Goal: Transaction & Acquisition: Purchase product/service

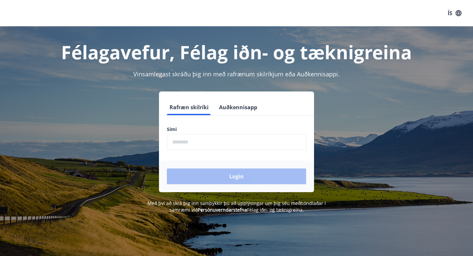
click at [254, 138] on input "phone" at bounding box center [236, 142] width 139 height 16
type input "********"
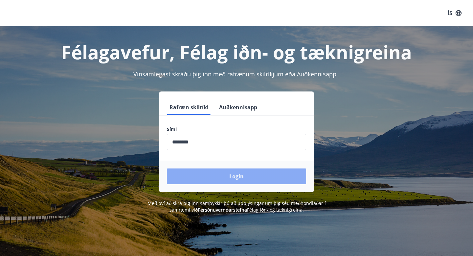
click at [236, 178] on button "Login" at bounding box center [236, 176] width 139 height 16
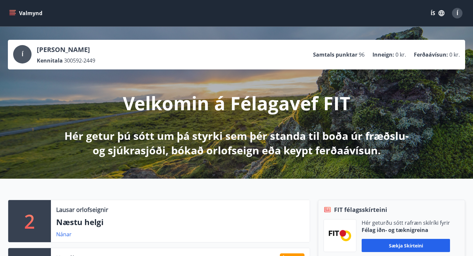
click at [13, 12] on icon "menu" at bounding box center [12, 13] width 7 height 7
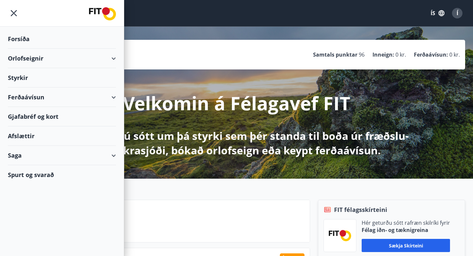
click at [114, 58] on div "Orlofseignir" at bounding box center [62, 58] width 108 height 19
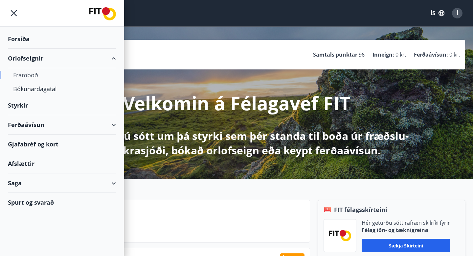
click at [34, 78] on div "Framboð" at bounding box center [62, 75] width 98 height 14
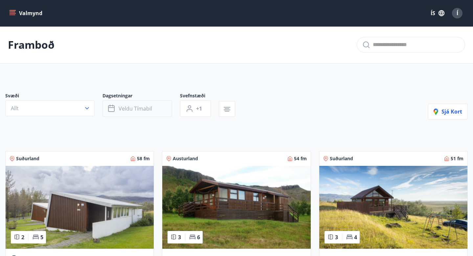
click at [134, 104] on button "Veldu tímabil" at bounding box center [138, 108] width 70 height 16
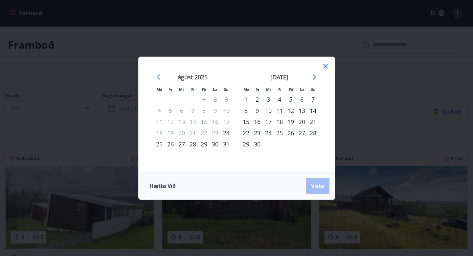
click at [315, 75] on icon "Move forward to switch to the next month." at bounding box center [314, 77] width 8 height 8
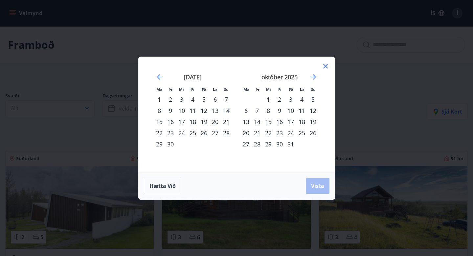
click at [270, 137] on div "22" at bounding box center [268, 132] width 11 height 11
click at [250, 144] on div "27" at bounding box center [246, 143] width 11 height 11
click at [324, 179] on button "Vista" at bounding box center [318, 186] width 24 height 16
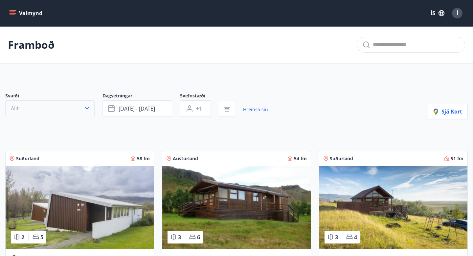
click at [58, 102] on button "Allt" at bounding box center [49, 108] width 89 height 16
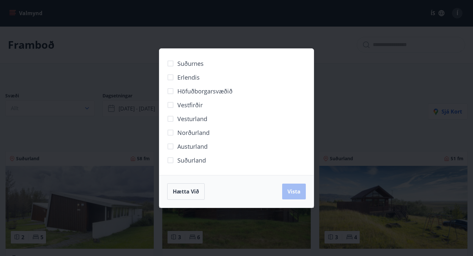
click at [179, 160] on span "Suðurland" at bounding box center [191, 160] width 29 height 9
click at [295, 188] on span "Vista" at bounding box center [294, 191] width 13 height 7
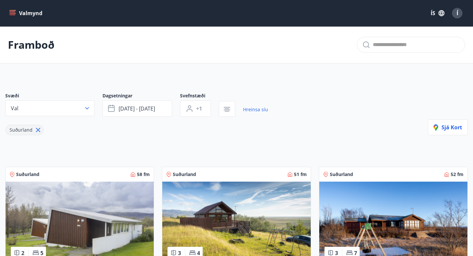
click at [196, 119] on div "Suðurland" at bounding box center [136, 126] width 263 height 18
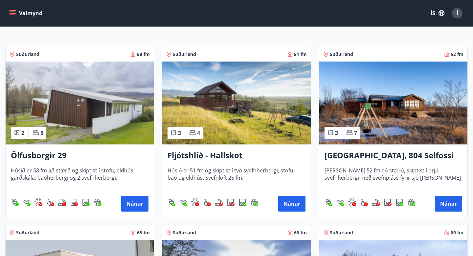
scroll to position [120, 0]
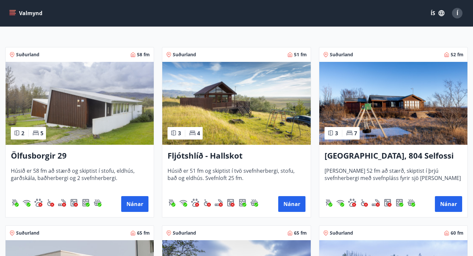
click at [195, 155] on h3 "Fljótshlíð - Hallskot" at bounding box center [237, 156] width 138 height 12
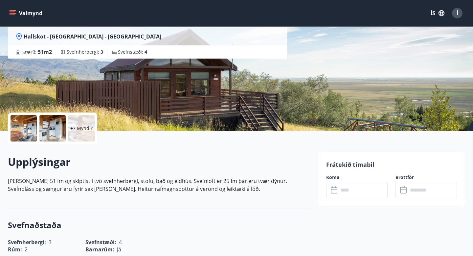
scroll to position [67, 0]
click at [28, 130] on div at bounding box center [24, 128] width 26 height 26
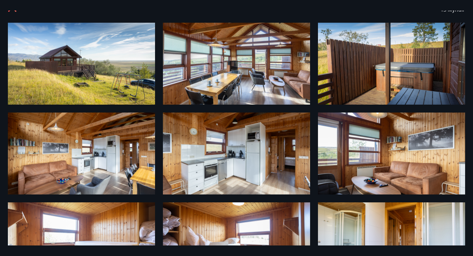
scroll to position [0, 0]
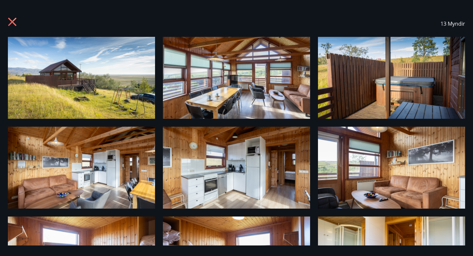
click at [10, 22] on icon at bounding box center [13, 22] width 11 height 11
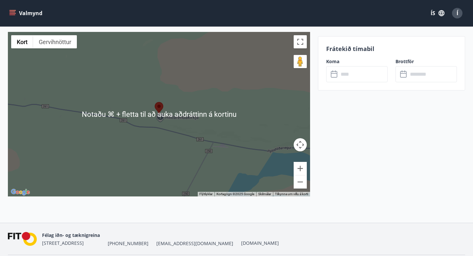
scroll to position [825, 0]
click at [296, 181] on button "Minnka" at bounding box center [300, 181] width 13 height 13
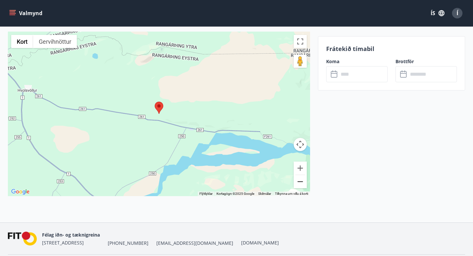
click at [299, 180] on button "Minnka" at bounding box center [300, 181] width 13 height 13
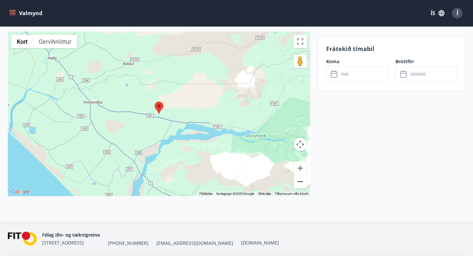
click at [299, 180] on button "Minnka" at bounding box center [300, 181] width 13 height 13
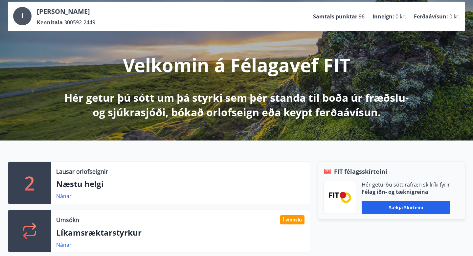
scroll to position [64, 0]
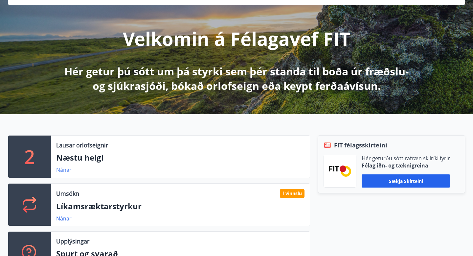
click at [69, 169] on link "Nánar" at bounding box center [63, 169] width 15 height 7
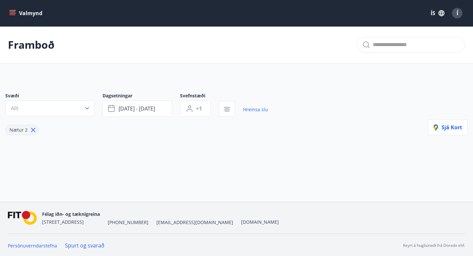
type input "*"
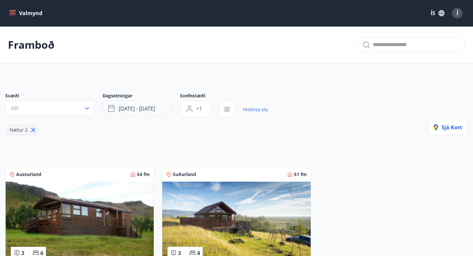
click at [121, 105] on span "ágú 29 - sep 01" at bounding box center [137, 108] width 36 height 7
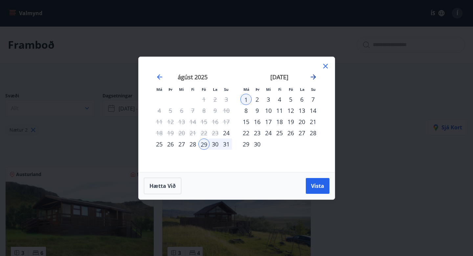
click at [313, 78] on icon "Move forward to switch to the next month." at bounding box center [314, 77] width 8 height 8
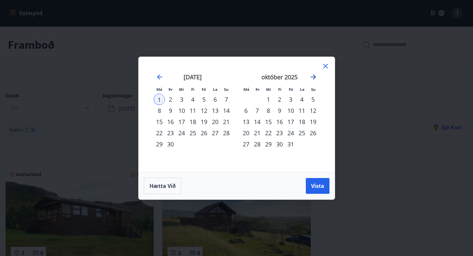
click at [313, 78] on icon "Move forward to switch to the next month." at bounding box center [314, 77] width 8 height 8
click at [185, 130] on div "22" at bounding box center [181, 132] width 11 height 11
click at [160, 142] on div "27" at bounding box center [159, 143] width 11 height 11
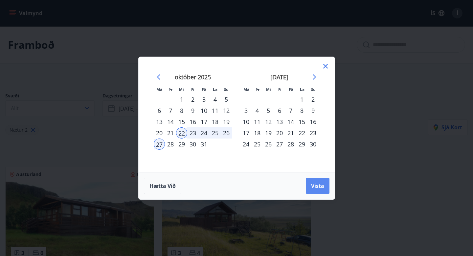
click at [320, 185] on span "Vista" at bounding box center [317, 185] width 13 height 7
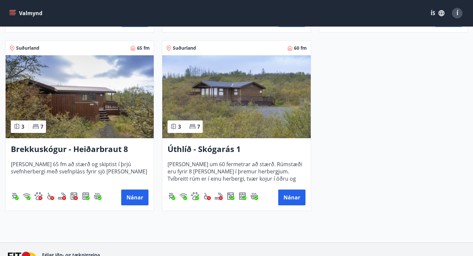
scroll to position [305, 0]
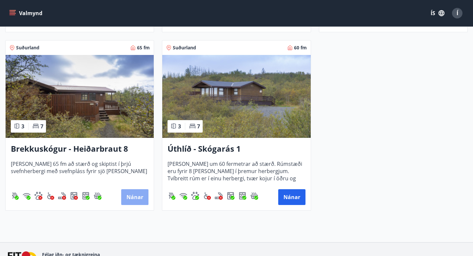
click at [131, 201] on button "Nánar" at bounding box center [134, 197] width 27 height 16
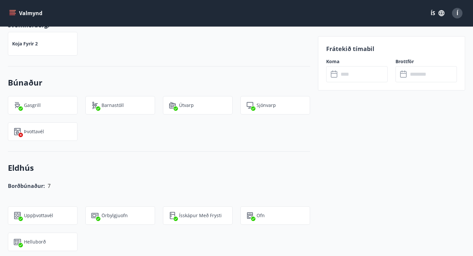
scroll to position [391, 0]
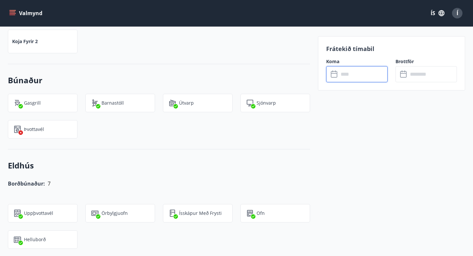
click at [342, 74] on input "text" at bounding box center [363, 74] width 49 height 16
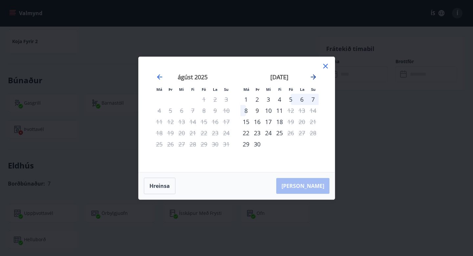
click at [313, 74] on icon "Move forward to switch to the next month." at bounding box center [314, 77] width 8 height 8
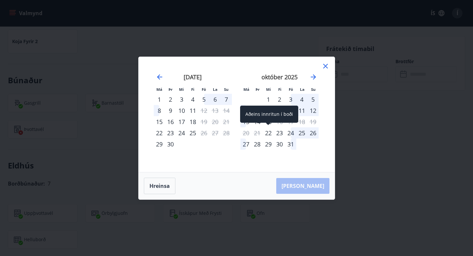
click at [272, 132] on div "22" at bounding box center [268, 132] width 11 height 11
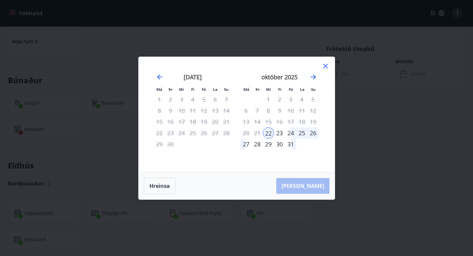
click at [246, 145] on div "27" at bounding box center [246, 143] width 11 height 11
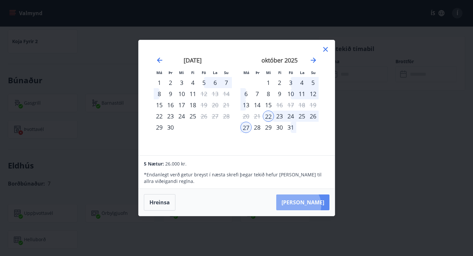
click at [318, 205] on button "Taka Frá" at bounding box center [302, 202] width 53 height 16
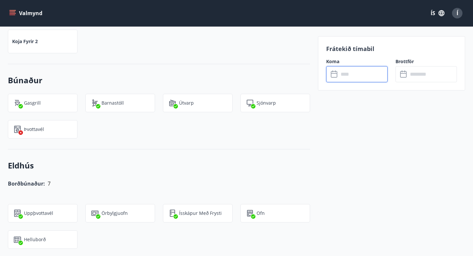
type input "******"
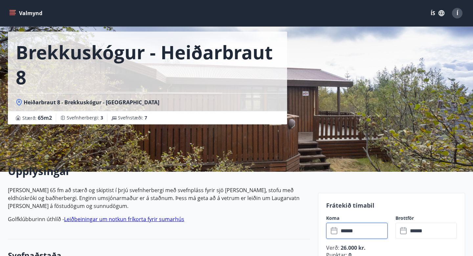
scroll to position [0, 0]
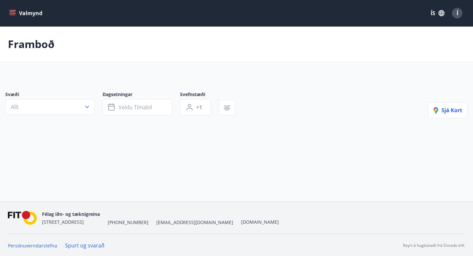
click at [13, 5] on div "Valmynd ÍS Í" at bounding box center [236, 13] width 473 height 26
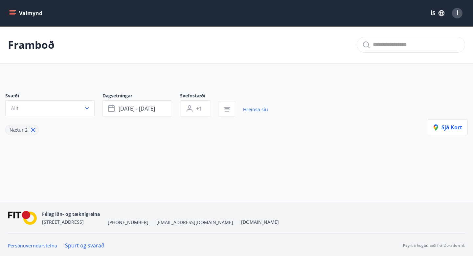
click at [14, 12] on icon "menu" at bounding box center [13, 12] width 6 height 1
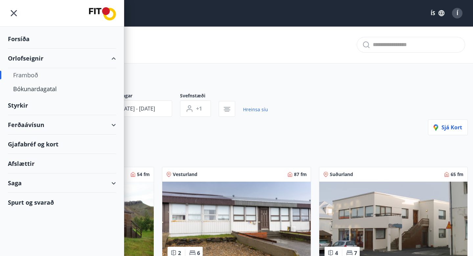
scroll to position [27, 0]
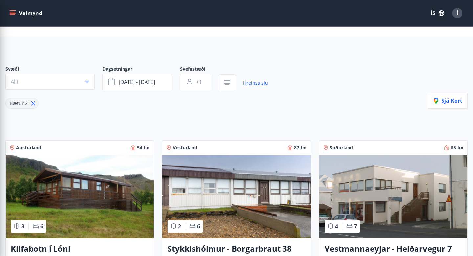
click at [32, 102] on icon at bounding box center [33, 103] width 7 height 7
type input "*"
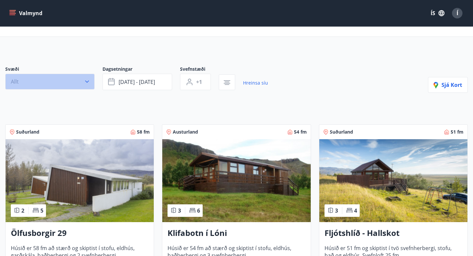
click at [86, 78] on button "Allt" at bounding box center [49, 82] width 89 height 16
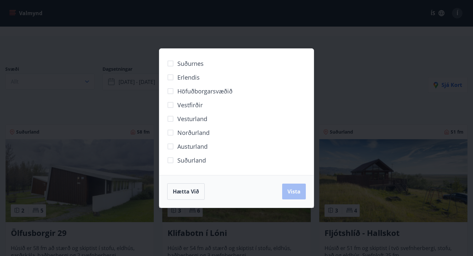
click at [184, 153] on label "Suðurland" at bounding box center [185, 160] width 42 height 14
click at [289, 199] on div "Hætta við Vista" at bounding box center [236, 191] width 154 height 33
click at [289, 195] on button "Vista" at bounding box center [294, 191] width 24 height 16
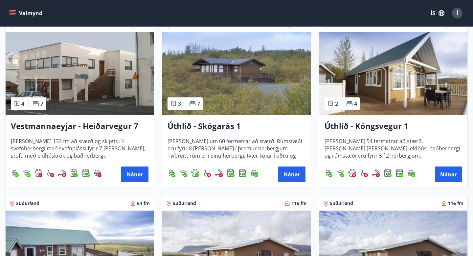
scroll to position [264, 0]
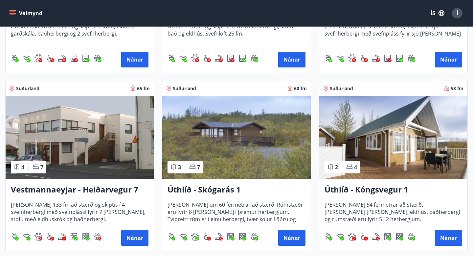
click at [194, 189] on h3 "Úthlíð - Skógarás 1" at bounding box center [237, 190] width 138 height 12
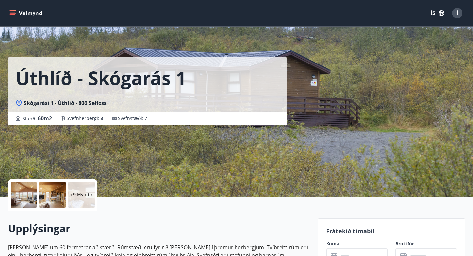
click at [32, 193] on div at bounding box center [24, 194] width 26 height 26
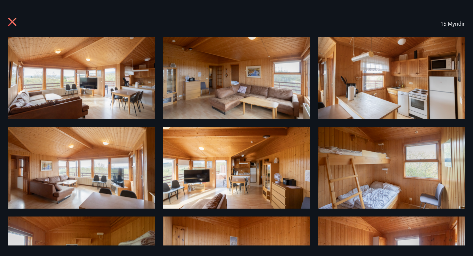
click at [16, 22] on icon at bounding box center [13, 22] width 11 height 11
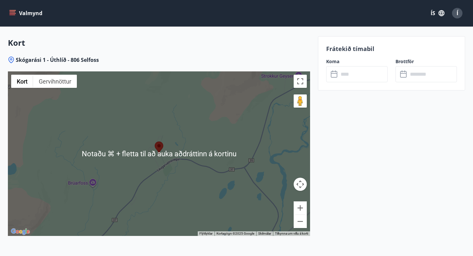
scroll to position [834, 0]
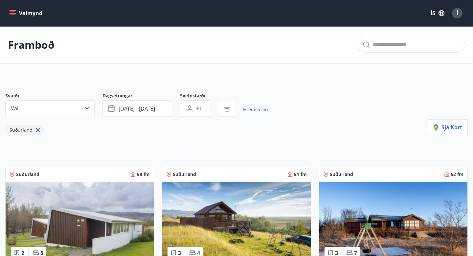
click at [39, 128] on icon at bounding box center [38, 129] width 7 height 7
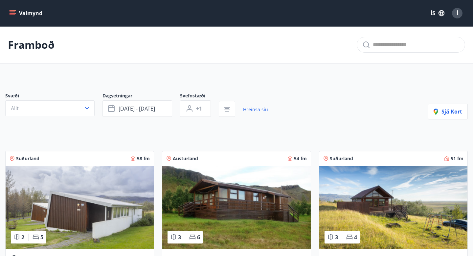
click at [13, 14] on icon "menu" at bounding box center [13, 14] width 6 height 1
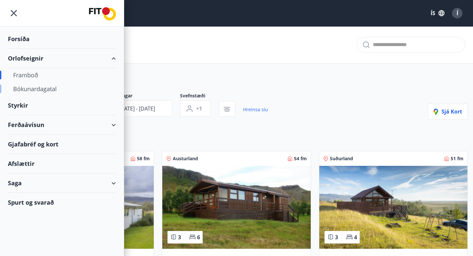
click at [49, 85] on div "Bókunardagatal" at bounding box center [62, 89] width 98 height 14
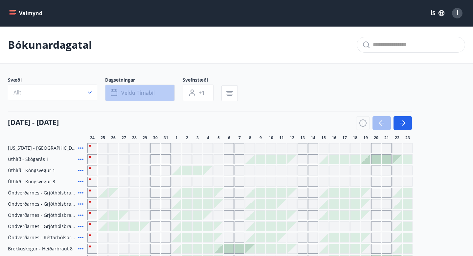
click at [119, 94] on button "Veldu tímabil" at bounding box center [140, 92] width 70 height 16
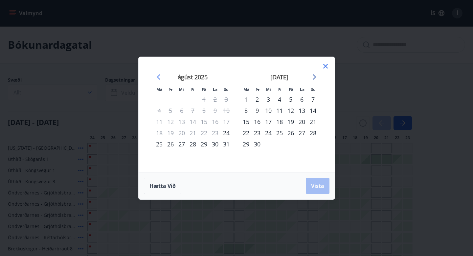
click at [312, 78] on icon "Move forward to switch to the next month." at bounding box center [314, 77] width 8 height 8
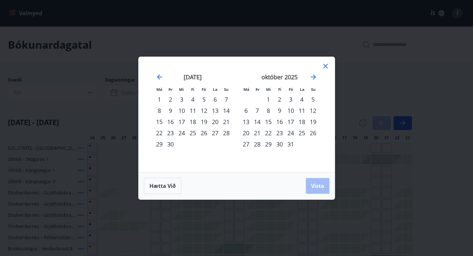
click at [279, 131] on div "23" at bounding box center [279, 132] width 11 height 11
click at [272, 134] on div "22" at bounding box center [268, 132] width 11 height 11
click at [246, 141] on div "27" at bounding box center [246, 143] width 11 height 11
click at [318, 184] on span "Vista" at bounding box center [317, 185] width 13 height 7
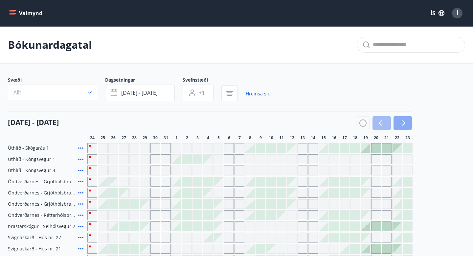
click at [409, 126] on button "button" at bounding box center [403, 123] width 18 height 14
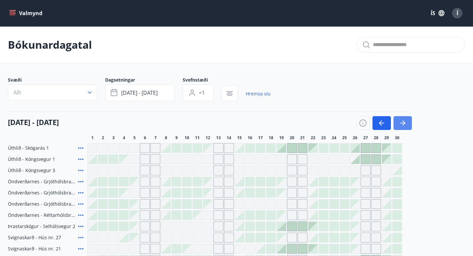
click at [409, 126] on button "button" at bounding box center [403, 123] width 18 height 14
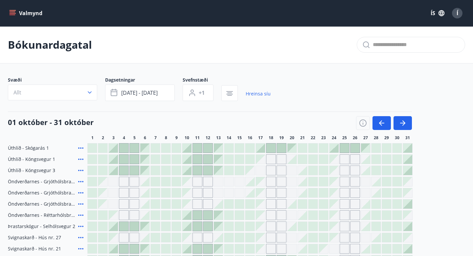
scroll to position [3, 0]
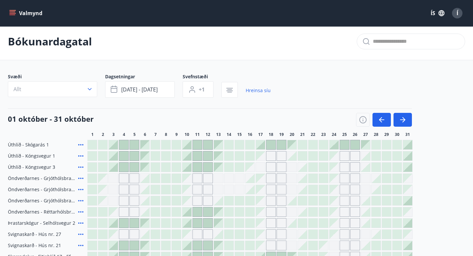
click at [15, 15] on icon "menu" at bounding box center [13, 14] width 6 height 1
click at [158, 64] on main "Bókunardagatal Svæði Allt Dagsetningar okt 22 - okt 27 Svefnstæði +1 Hreinsa sí…" at bounding box center [236, 220] width 473 height 395
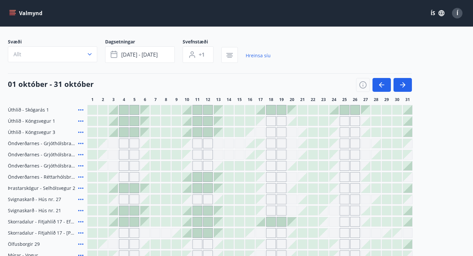
scroll to position [0, 0]
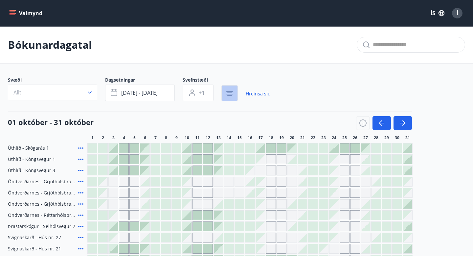
click at [229, 99] on button "button" at bounding box center [229, 93] width 16 height 16
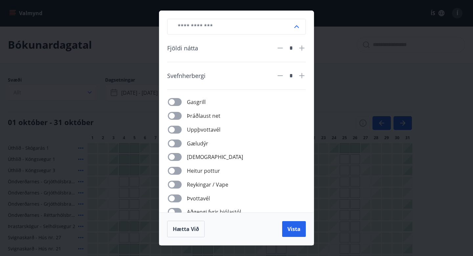
click at [335, 63] on div "​ Fjöldi nátta * Svefnherbergi * Gasgrill Þráðlaust net Uppþvottavél Gæludýr Þu…" at bounding box center [236, 128] width 473 height 256
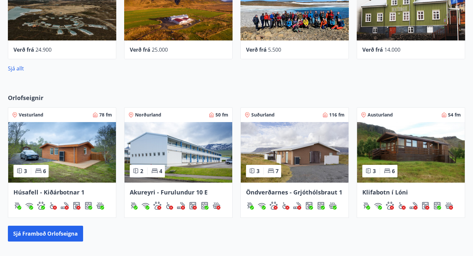
scroll to position [447, 0]
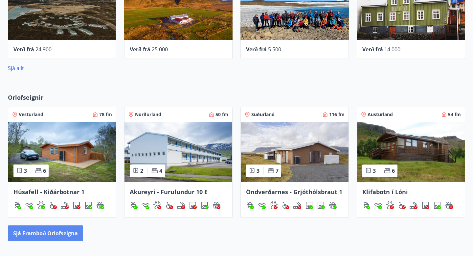
click at [36, 229] on button "Sjá framboð orlofseigna" at bounding box center [45, 233] width 75 height 16
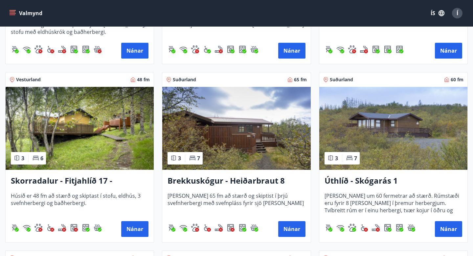
scroll to position [793, 0]
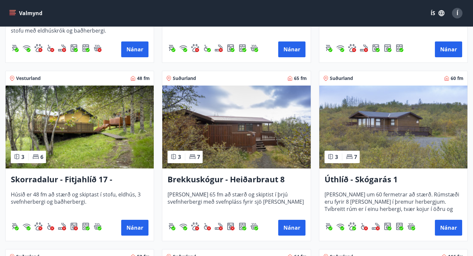
click at [231, 175] on h3 "Brekkuskógur - Heiðarbraut 8" at bounding box center [237, 179] width 138 height 12
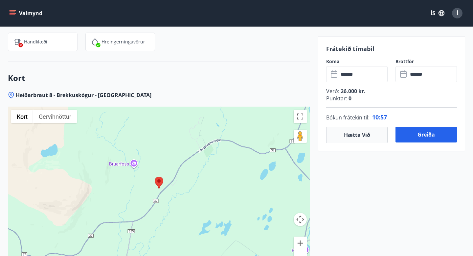
scroll to position [763, 0]
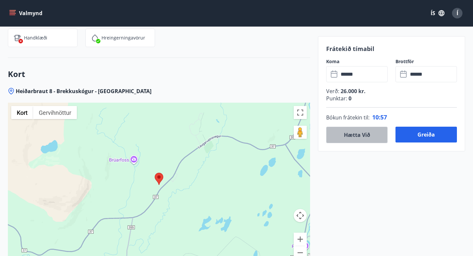
click at [351, 129] on button "Hætta við" at bounding box center [356, 135] width 61 height 16
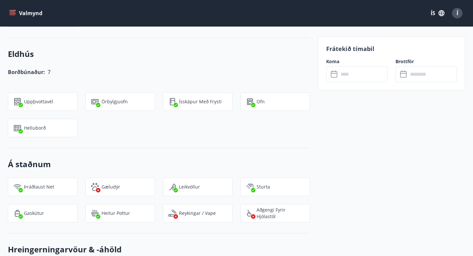
scroll to position [498, 0]
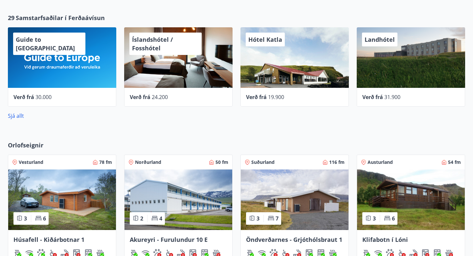
scroll to position [350, 0]
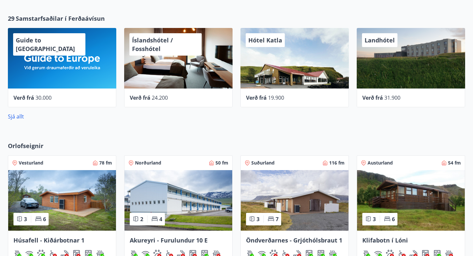
click at [387, 65] on div "Landhótel" at bounding box center [411, 58] width 108 height 60
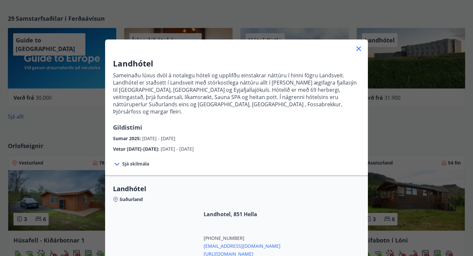
scroll to position [85, 0]
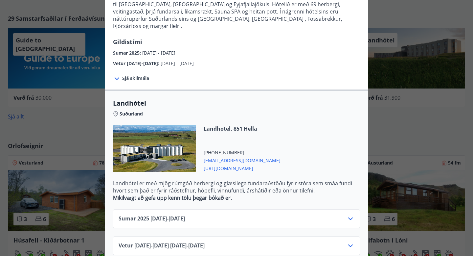
click at [257, 242] on div "Vetur [DATE]-[DATE] [DATE] - [DATE]" at bounding box center [237, 248] width 236 height 13
click at [352, 242] on icon at bounding box center [351, 246] width 8 height 8
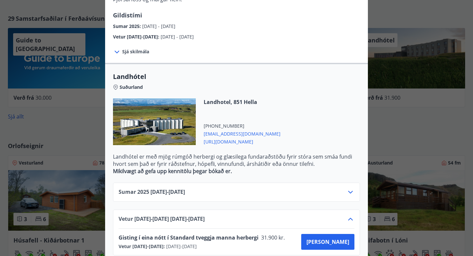
click at [421, 100] on div "Landhótel Sameinaðu lúxus dvöl á notalegu hóteli og upplifðu einstakrar náttúru…" at bounding box center [236, 16] width 473 height 256
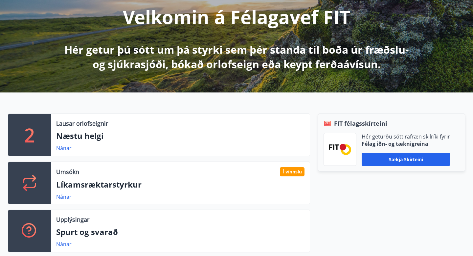
scroll to position [0, 0]
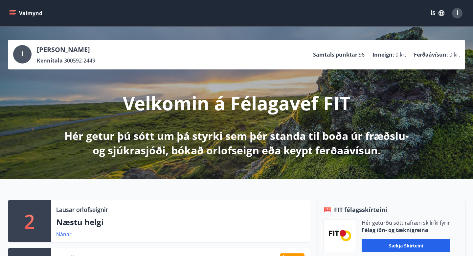
click at [5, 13] on div "Valmynd ÍS Í" at bounding box center [236, 13] width 473 height 26
click at [15, 12] on icon "menu" at bounding box center [12, 13] width 7 height 7
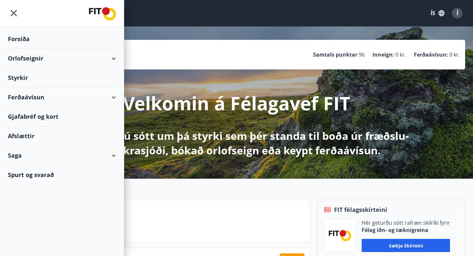
click at [117, 98] on icon at bounding box center [114, 97] width 8 height 8
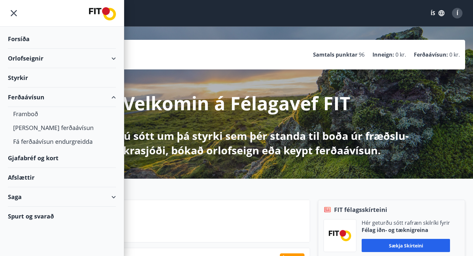
click at [117, 97] on icon at bounding box center [114, 97] width 8 height 8
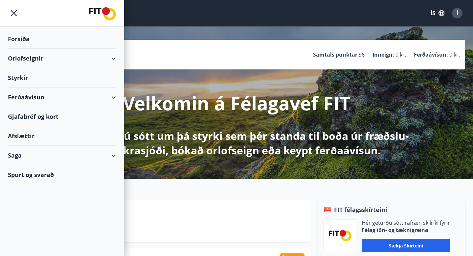
click at [55, 116] on div "Gjafabréf og kort" at bounding box center [62, 116] width 108 height 19
click at [113, 93] on div "Ferðaávísun" at bounding box center [62, 96] width 108 height 19
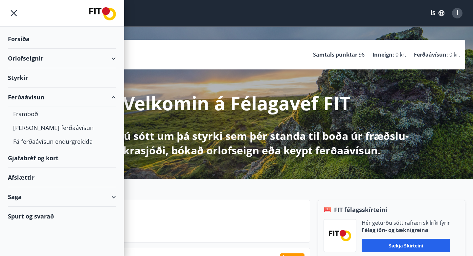
click at [112, 93] on div "Ferðaávísun" at bounding box center [62, 96] width 108 height 19
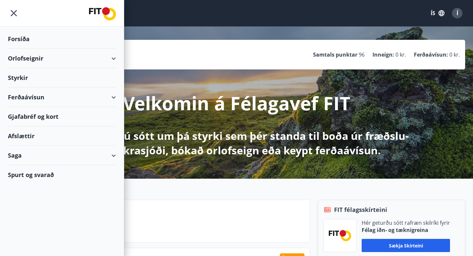
click at [93, 136] on div "Afslættir" at bounding box center [62, 135] width 108 height 19
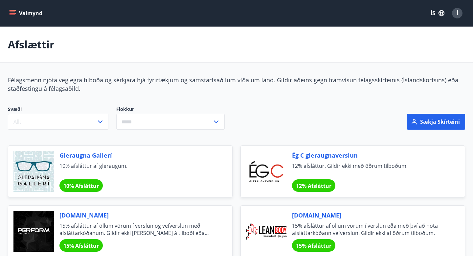
click at [8, 16] on button "Valmynd" at bounding box center [26, 13] width 37 height 12
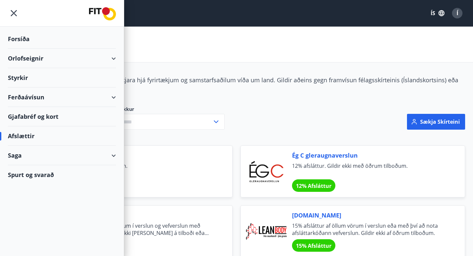
click at [63, 93] on div "Ferðaávísun" at bounding box center [62, 96] width 108 height 19
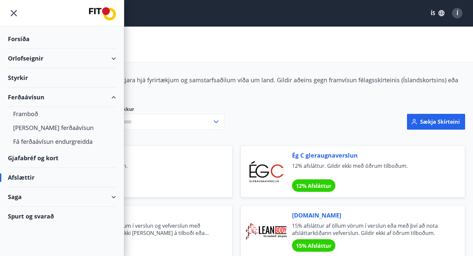
click at [63, 93] on div "Ferðaávísun" at bounding box center [62, 96] width 108 height 19
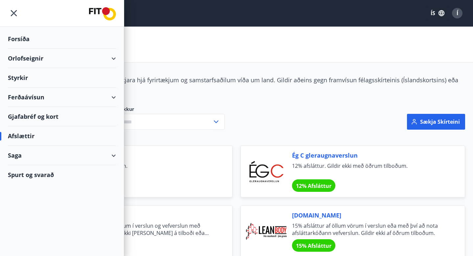
click at [63, 128] on div "Afslættir" at bounding box center [62, 135] width 108 height 19
click at [63, 115] on div "Gjafabréf og kort" at bounding box center [62, 116] width 108 height 19
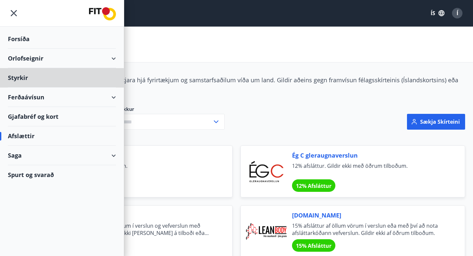
click at [24, 44] on div "Forsíða" at bounding box center [62, 38] width 108 height 19
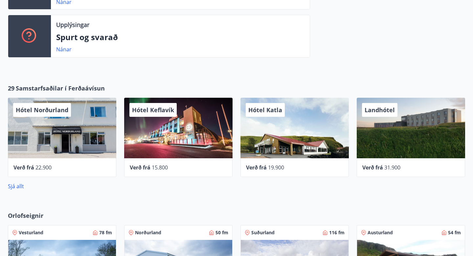
scroll to position [280, 0]
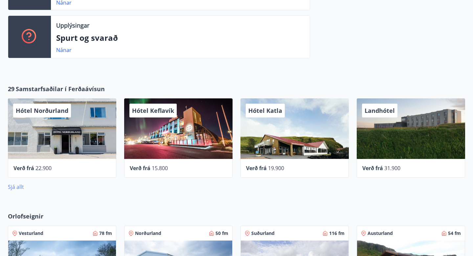
click at [19, 184] on link "Sjá allt" at bounding box center [16, 186] width 16 height 7
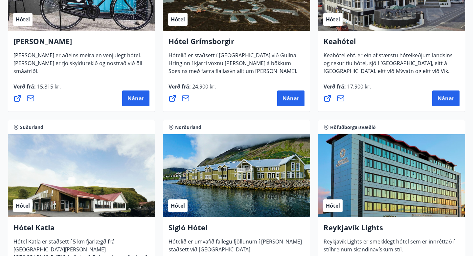
scroll to position [378, 0]
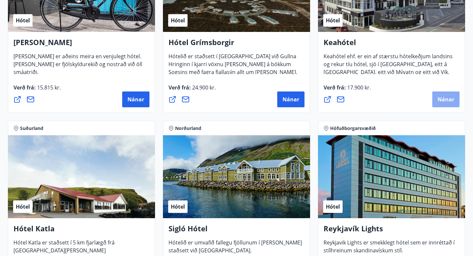
click at [452, 94] on button "Nánar" at bounding box center [445, 99] width 27 height 16
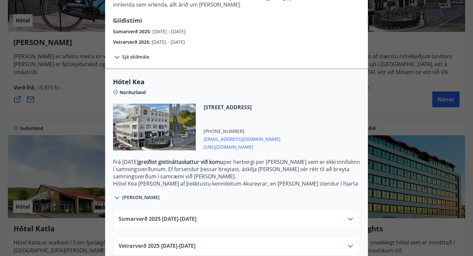
scroll to position [105, 0]
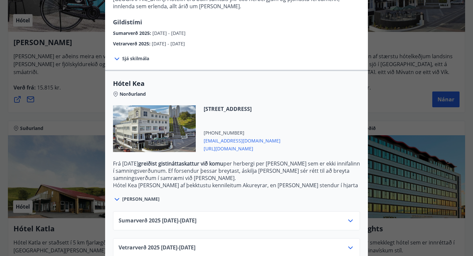
click at [352, 246] on icon at bounding box center [350, 247] width 5 height 3
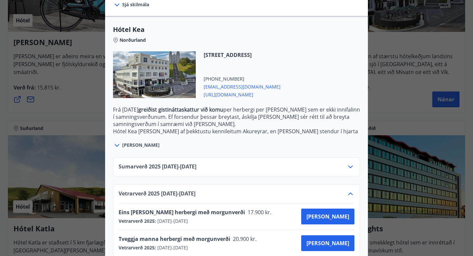
scroll to position [160, 0]
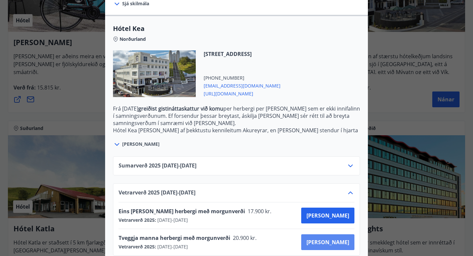
click at [338, 238] on span "[PERSON_NAME]" at bounding box center [328, 241] width 43 height 7
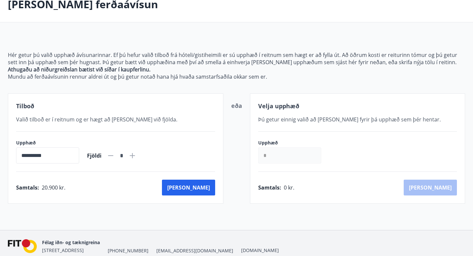
scroll to position [69, 0]
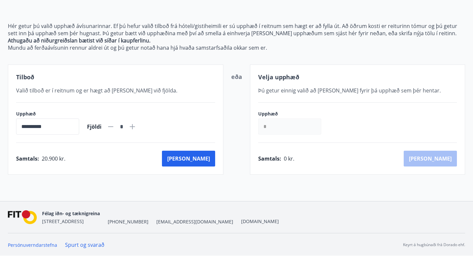
click at [289, 126] on input "*" at bounding box center [289, 126] width 63 height 16
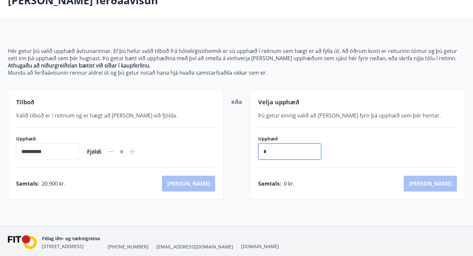
scroll to position [37, 0]
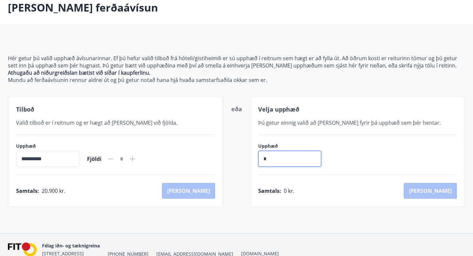
click at [136, 161] on icon at bounding box center [132, 159] width 8 height 8
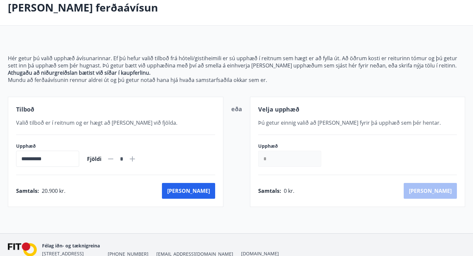
click at [136, 160] on icon at bounding box center [132, 159] width 8 height 8
type input "*"
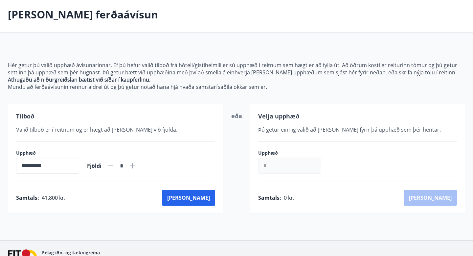
scroll to position [33, 0]
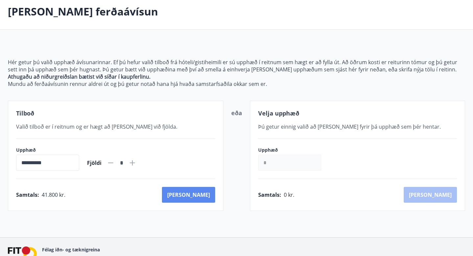
click at [210, 199] on button "[PERSON_NAME]" at bounding box center [188, 195] width 53 height 16
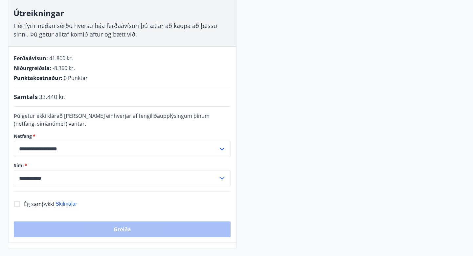
scroll to position [104, 0]
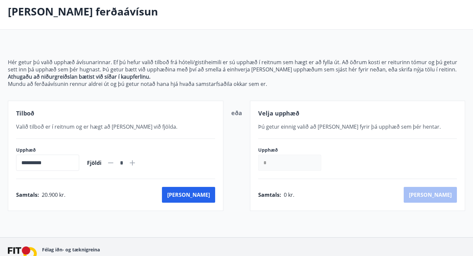
scroll to position [1, 0]
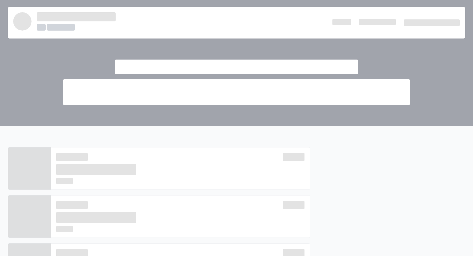
scroll to position [280, 0]
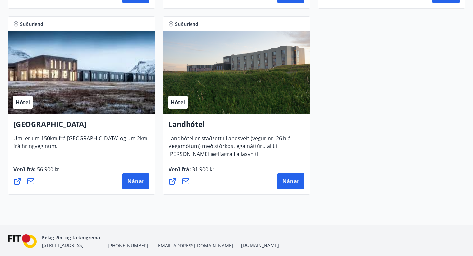
scroll to position [1804, 0]
